Goal: Task Accomplishment & Management: Use online tool/utility

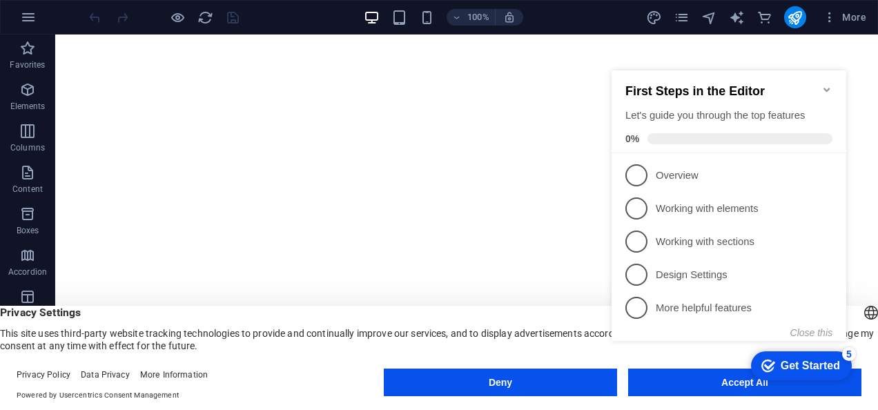
click at [705, 382] on div "checkmark Get Started 5 First Steps in the Editor Let's guide you through the t…" at bounding box center [731, 218] width 251 height 335
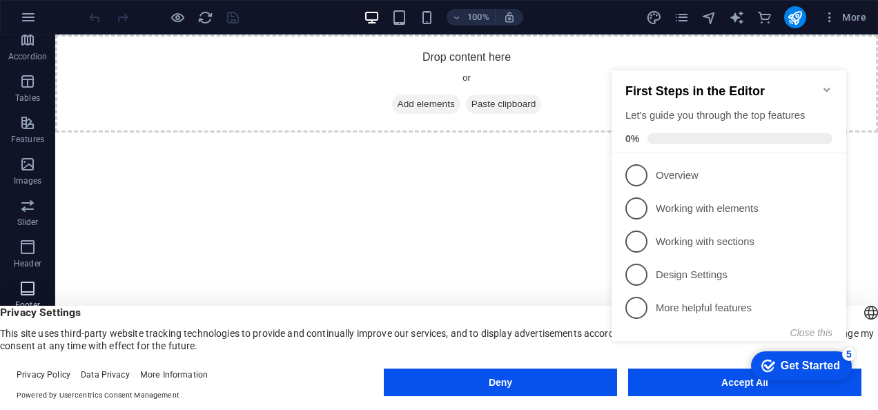
scroll to position [309, 0]
click at [30, 21] on icon "button" at bounding box center [28, 17] width 17 height 17
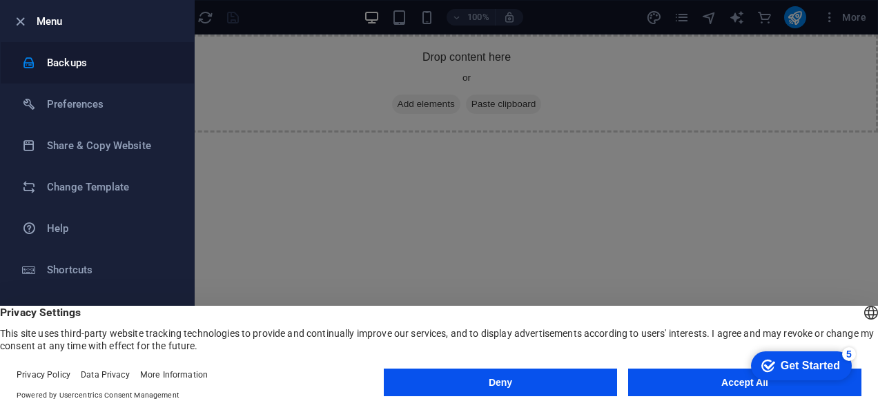
click at [86, 73] on li "Backups" at bounding box center [97, 62] width 193 height 41
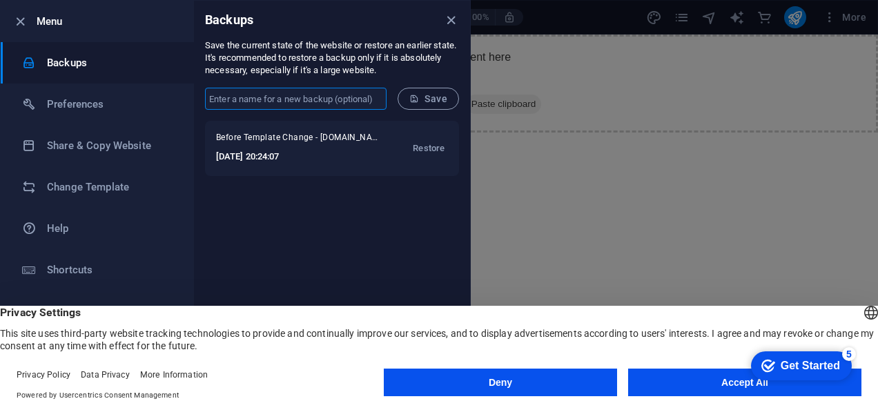
click at [298, 92] on input "text" at bounding box center [295, 99] width 181 height 22
click at [61, 251] on li "Shortcuts" at bounding box center [97, 269] width 193 height 41
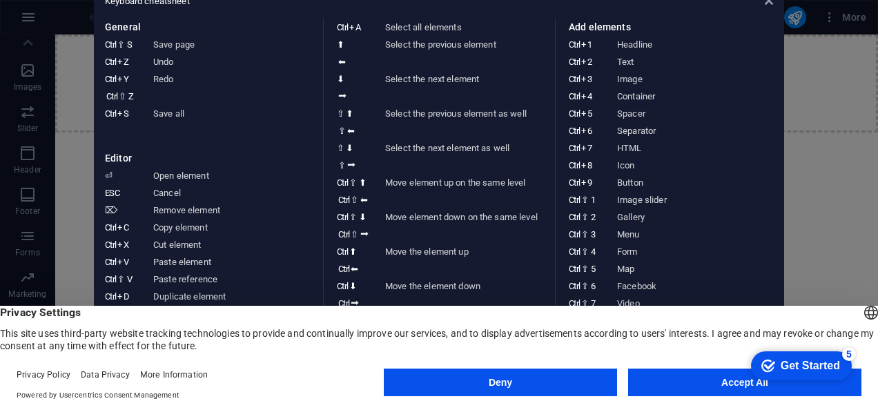
click at [787, 35] on aside "Keyboard cheatsheet General Ctrl ⇧ S Save page Ctrl Z Undo Ctrl Y Ctrl ⇧ Z Redo…" at bounding box center [439, 205] width 878 height 410
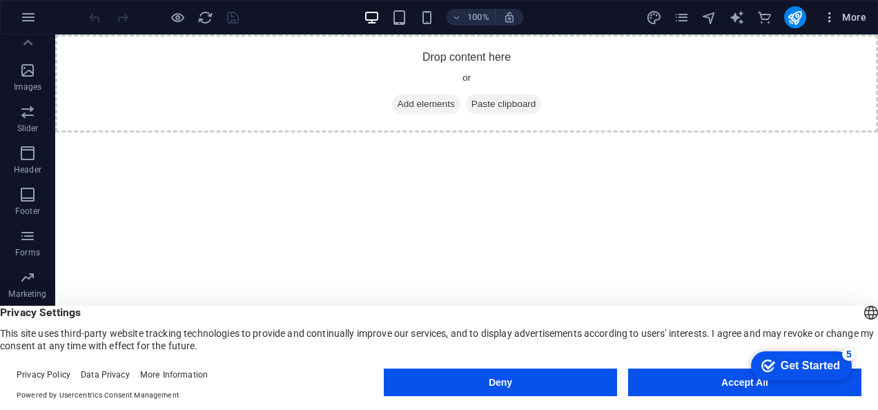
click at [847, 15] on span "More" at bounding box center [844, 17] width 43 height 14
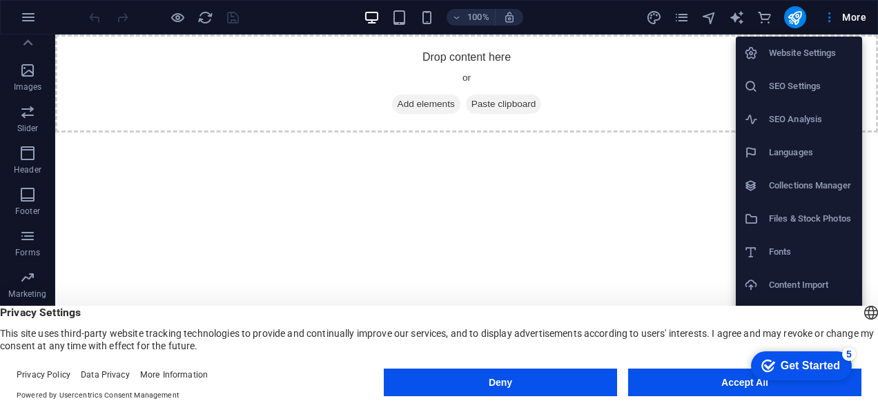
click at [823, 208] on li "Files & Stock Photos" at bounding box center [799, 218] width 126 height 33
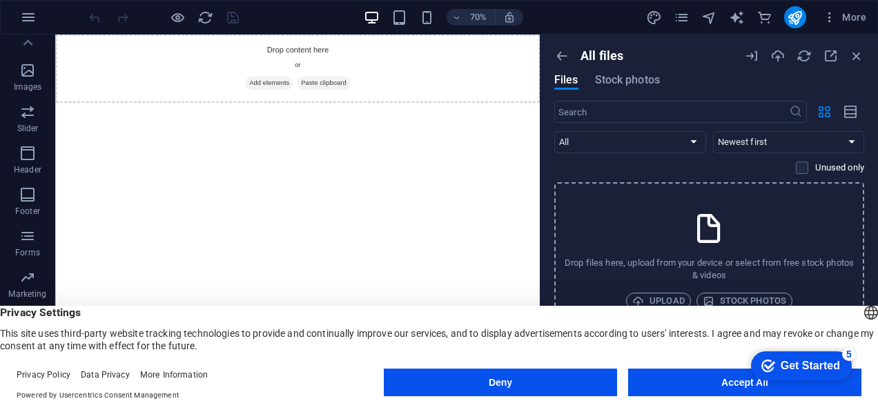
click at [734, 233] on div "Drop files here, upload from your device or select from free stock photos & vid…" at bounding box center [709, 260] width 310 height 156
click at [703, 383] on button "Accept All" at bounding box center [744, 383] width 233 height 28
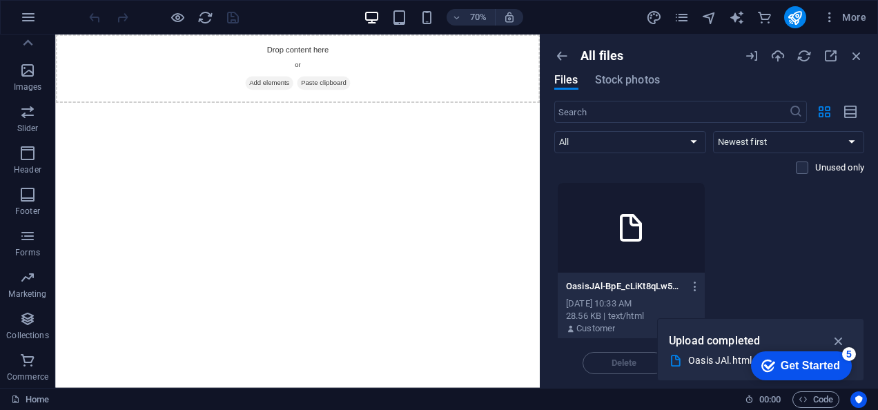
click at [614, 245] on div at bounding box center [631, 228] width 147 height 90
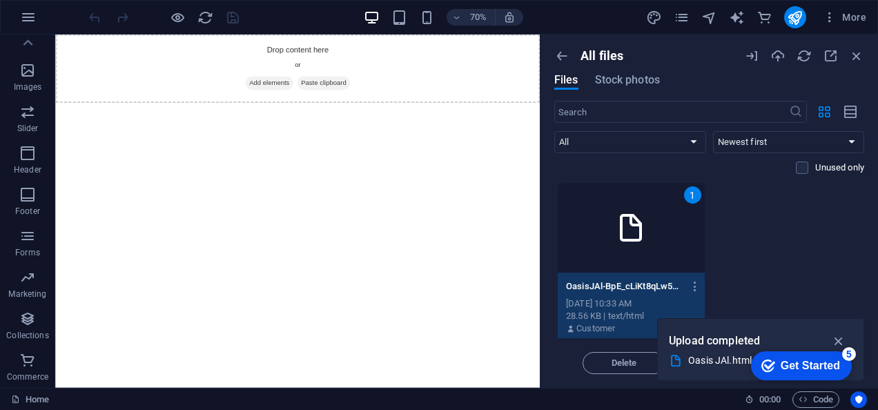
click at [614, 244] on div "1" at bounding box center [631, 228] width 147 height 90
click at [837, 338] on icon "button" at bounding box center [839, 340] width 16 height 15
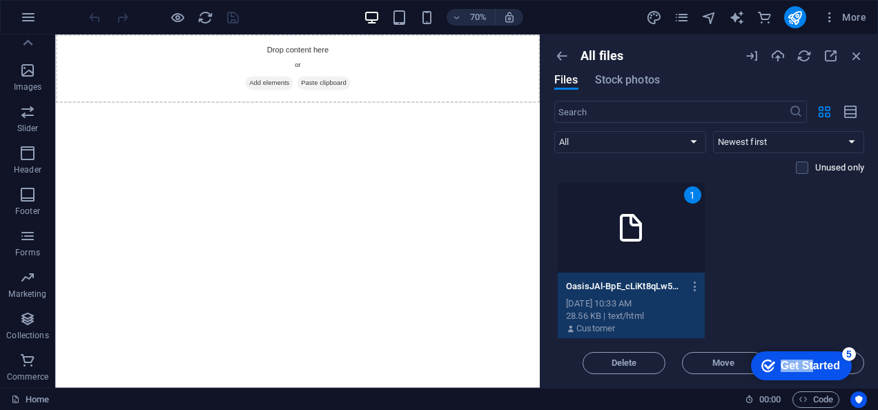
drag, startPoint x: 810, startPoint y: 361, endPoint x: 718, endPoint y: 378, distance: 94.1
click at [740, 378] on html "checkmark Get Started 5 First Steps in the Editor Let's guide you through the t…" at bounding box center [798, 364] width 117 height 41
drag, startPoint x: -22, startPoint y: 34, endPoint x: 857, endPoint y: 363, distance: 938.8
click at [857, 363] on span "Insert" at bounding box center [822, 363] width 70 height 8
click at [796, 366] on div "Get Started" at bounding box center [809, 366] width 59 height 12
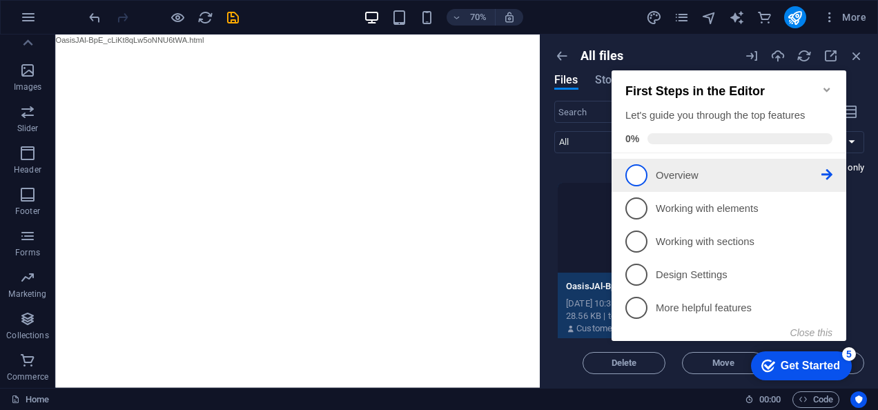
click at [662, 181] on link "1 Overview - incomplete" at bounding box center [728, 175] width 207 height 22
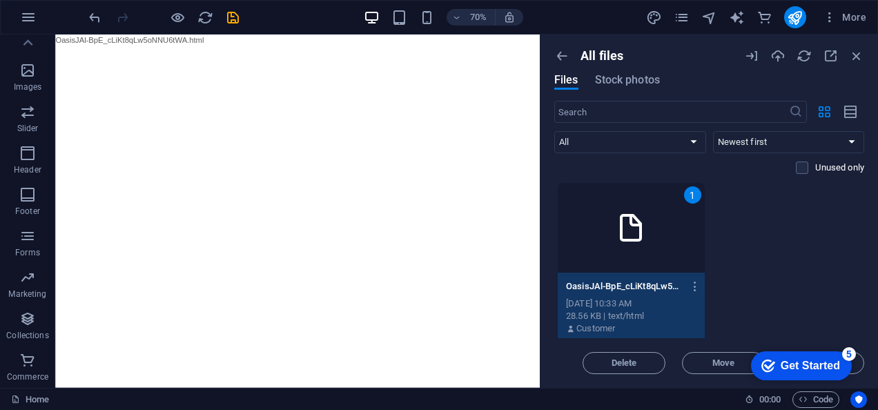
click at [840, 372] on div "Get Started" at bounding box center [809, 366] width 59 height 12
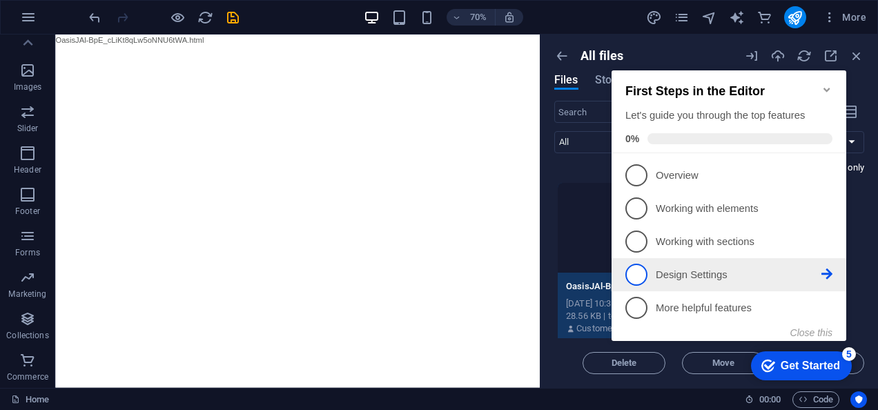
scroll to position [0, 0]
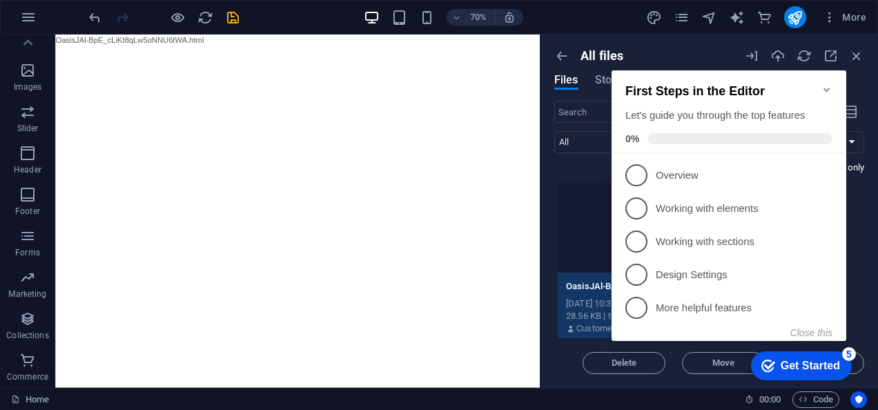
click at [692, 279] on p "Design Settings - incomplete" at bounding box center [739, 275] width 166 height 14
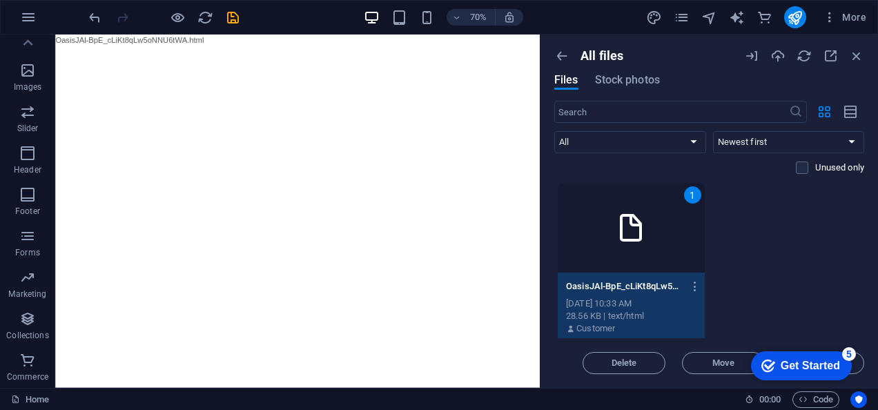
click at [840, 372] on div "Get Started" at bounding box center [809, 366] width 59 height 12
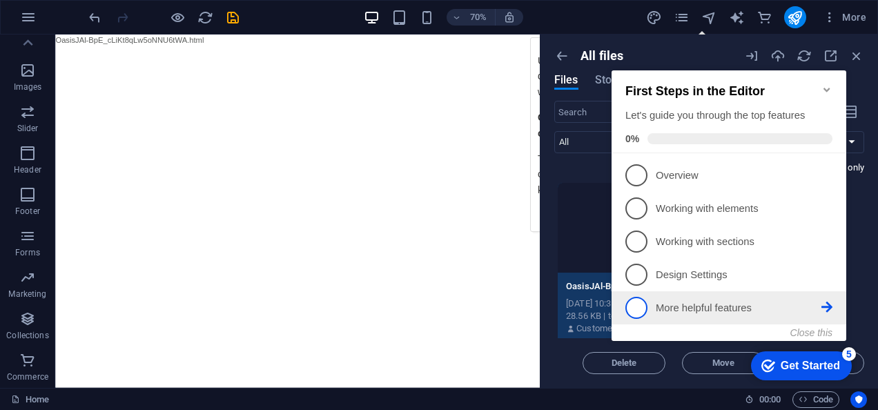
click at [827, 306] on icon at bounding box center [826, 307] width 11 height 11
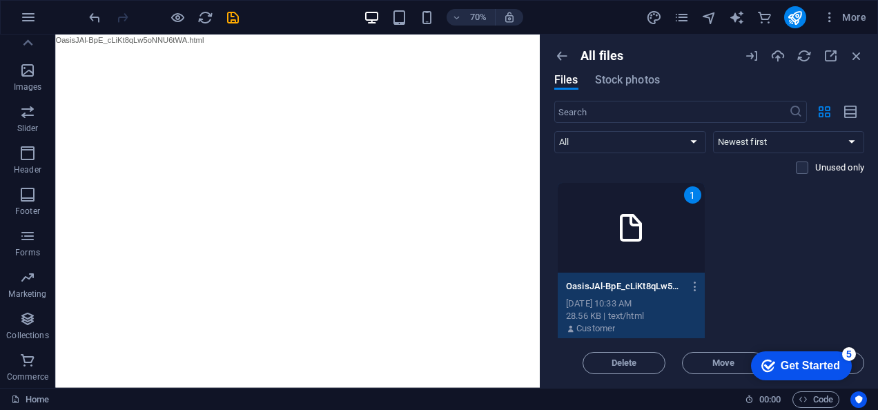
scroll to position [10, 0]
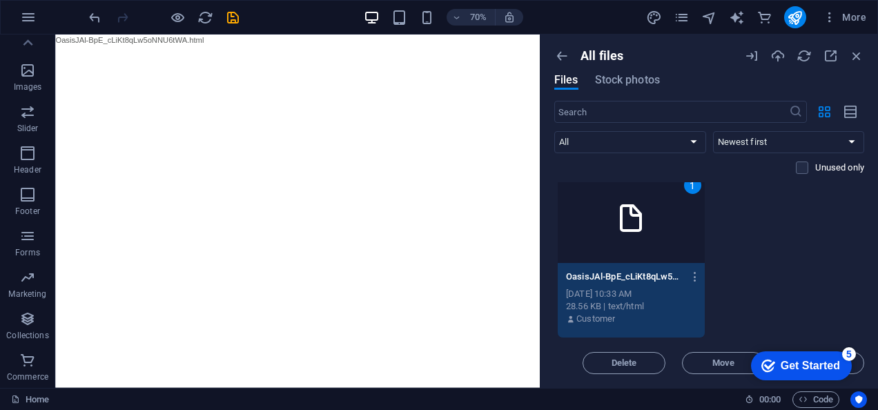
click at [856, 362] on div "checkmark Get Started 5 First Steps in the Editor Let's guide you through the t…" at bounding box center [798, 364] width 117 height 41
click at [853, 369] on div "checkmark Get Started 5 First Steps in the Editor Let's guide you through the t…" at bounding box center [798, 364] width 117 height 41
click at [853, 368] on div "checkmark Get Started 5 First Steps in the Editor Let's guide you through the t…" at bounding box center [798, 364] width 117 height 41
click at [853, 367] on div "checkmark Get Started 5 First Steps in the Editor Let's guide you through the t…" at bounding box center [798, 364] width 117 height 41
click at [834, 58] on icon "button" at bounding box center [830, 55] width 15 height 15
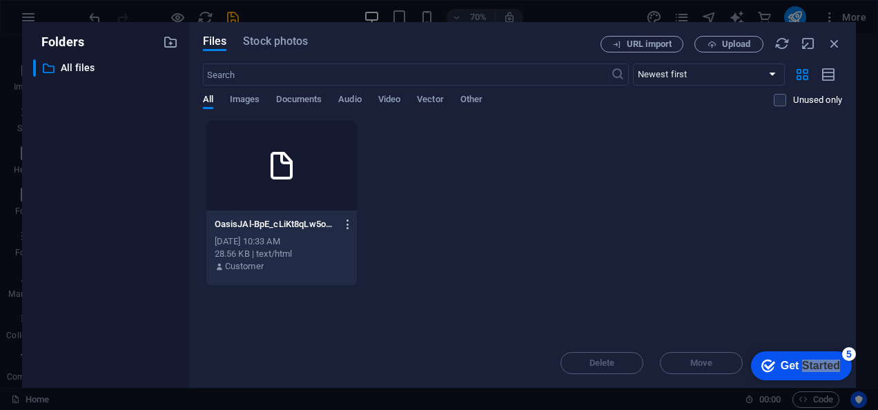
click at [346, 218] on icon "button" at bounding box center [348, 224] width 13 height 12
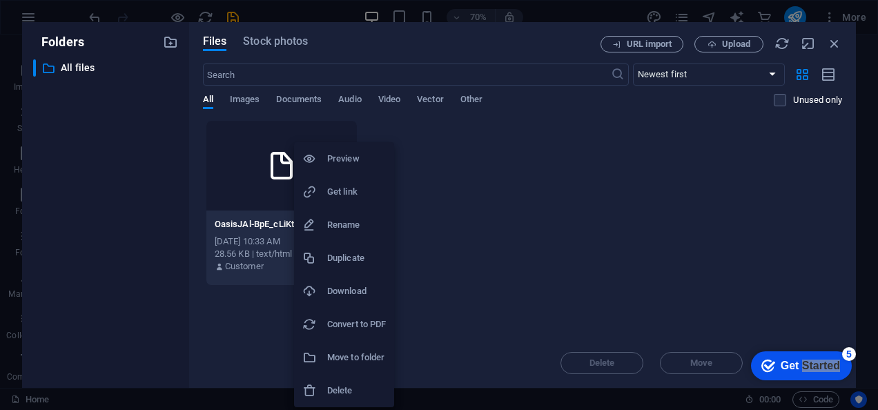
click at [251, 226] on div at bounding box center [439, 205] width 878 height 410
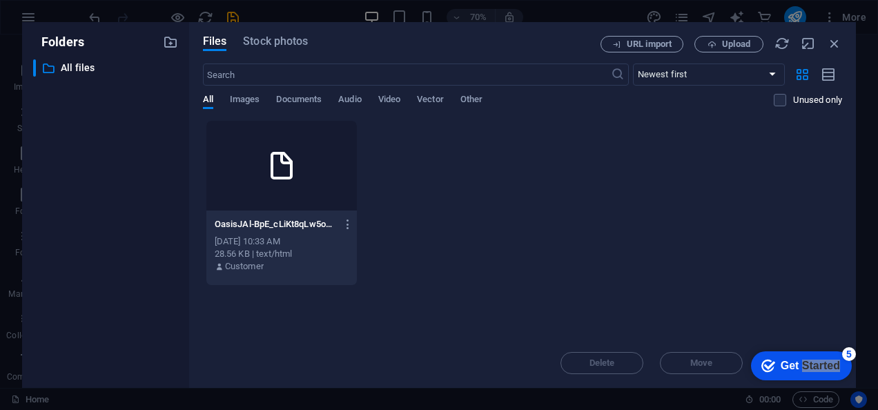
click at [251, 226] on div "Preview Get link Rename Duplicate Download Convert to PDF Move to folder Delete" at bounding box center [439, 209] width 878 height 402
click at [262, 180] on div at bounding box center [281, 166] width 151 height 90
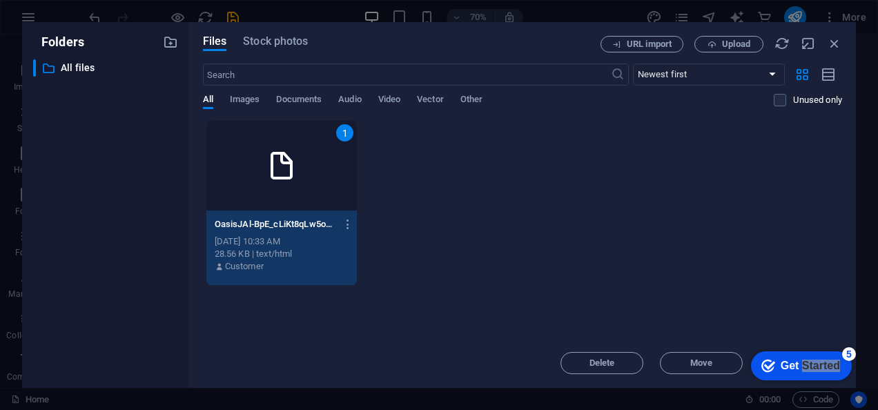
click at [264, 180] on div "1" at bounding box center [281, 166] width 151 height 90
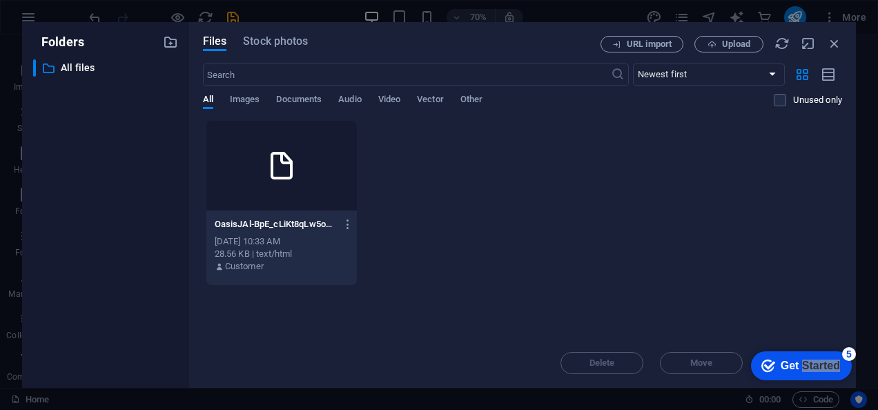
click at [264, 180] on div at bounding box center [281, 166] width 151 height 90
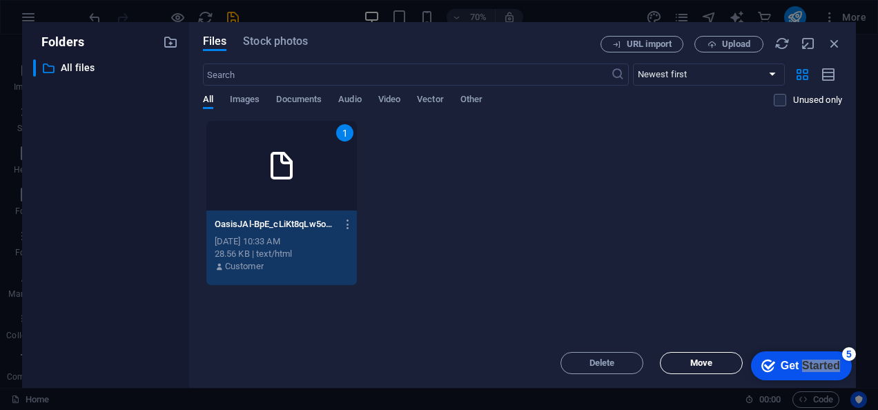
click at [714, 364] on span "Move" at bounding box center [701, 363] width 70 height 8
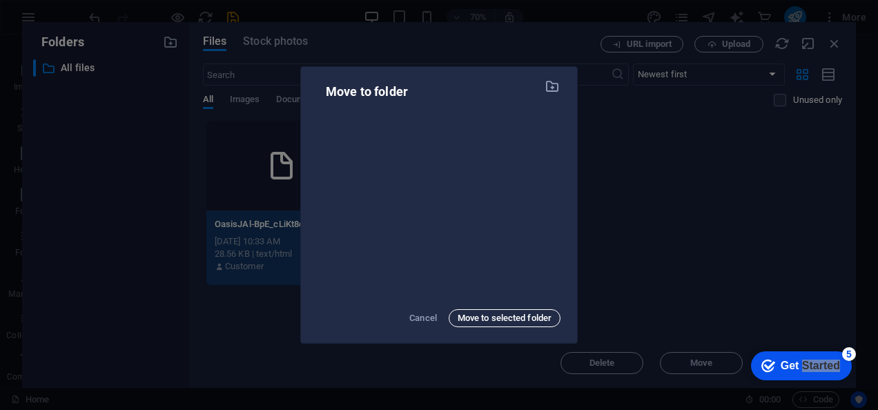
click at [506, 321] on span "Move to selected folder" at bounding box center [505, 318] width 94 height 17
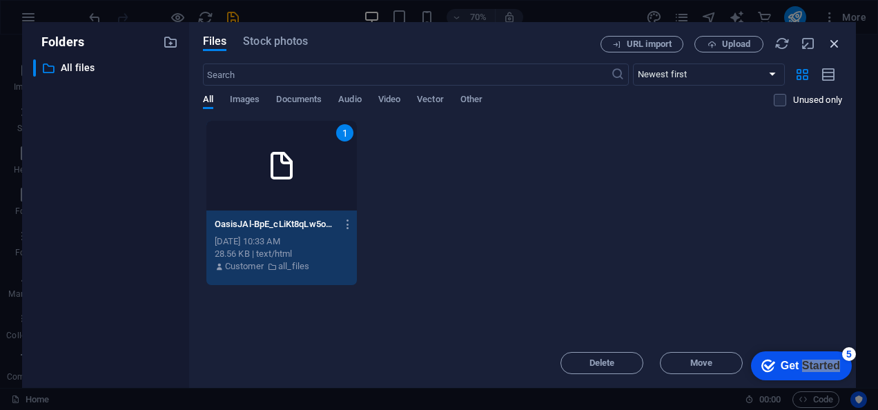
click at [828, 41] on icon "button" at bounding box center [834, 43] width 15 height 15
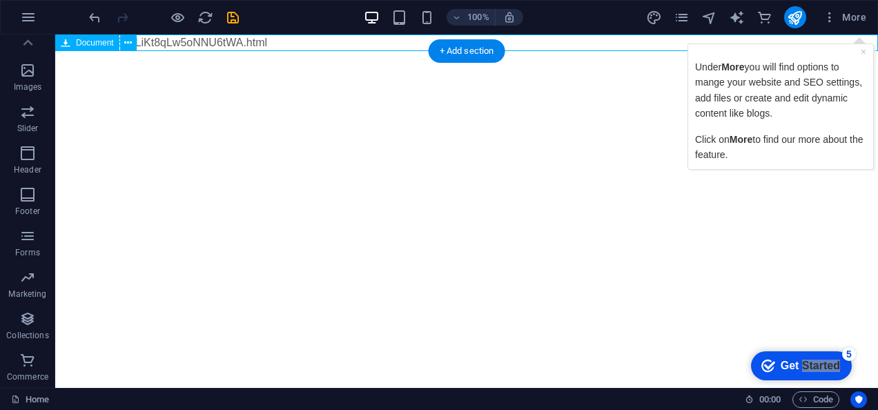
drag, startPoint x: 190, startPoint y: 37, endPoint x: 224, endPoint y: 62, distance: 41.4
click at [200, 41] on div "OasisJAl-BpE_cLiKt8qLw5oNNU6tWA.html 28.56 KB" at bounding box center [466, 43] width 823 height 17
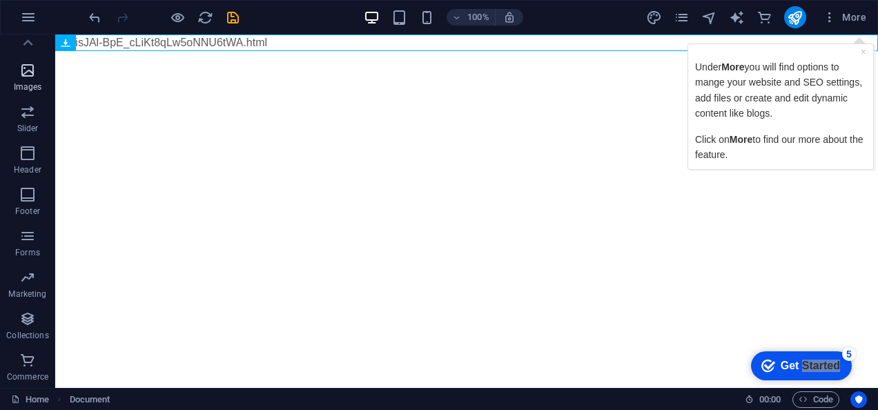
click at [24, 77] on icon "button" at bounding box center [27, 70] width 17 height 17
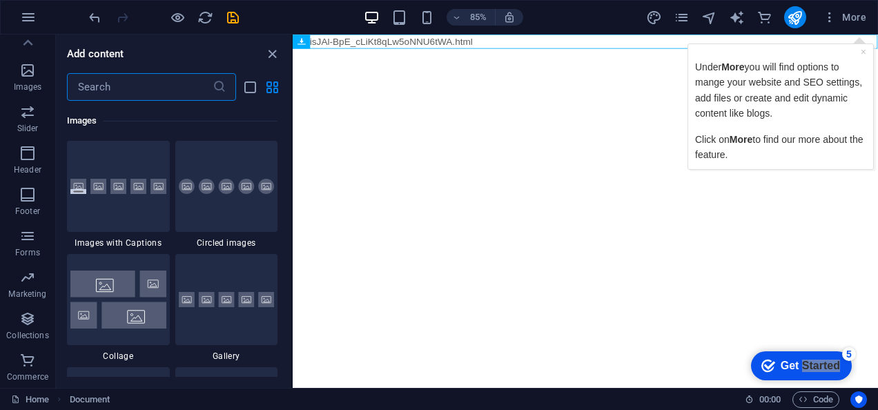
scroll to position [6997, 0]
click at [280, 46] on div "Add content" at bounding box center [173, 54] width 235 height 17
click at [28, 11] on icon "button" at bounding box center [28, 17] width 17 height 17
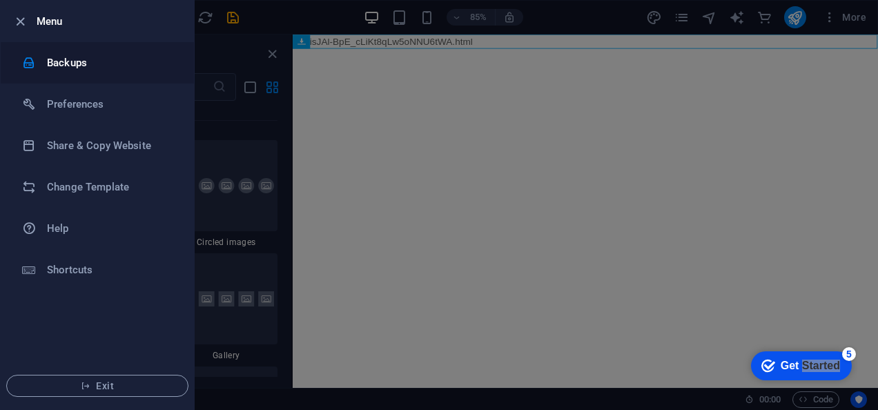
click at [71, 59] on h6 "Backups" at bounding box center [111, 63] width 128 height 17
